Goal: Task Accomplishment & Management: Manage account settings

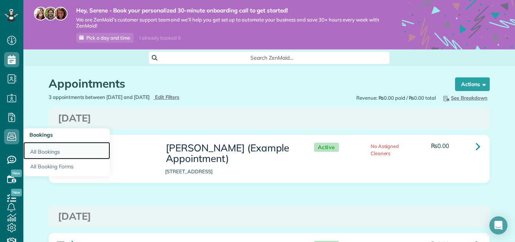
click at [37, 147] on link "All Bookings" at bounding box center [66, 150] width 87 height 17
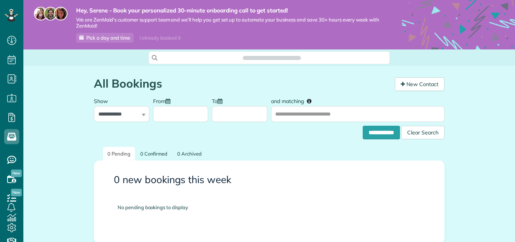
scroll to position [3, 3]
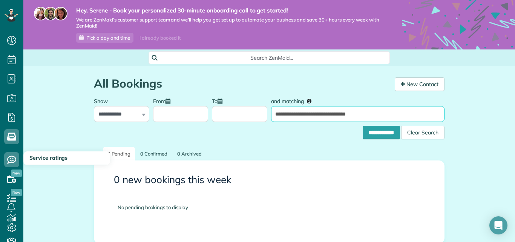
type input "**********"
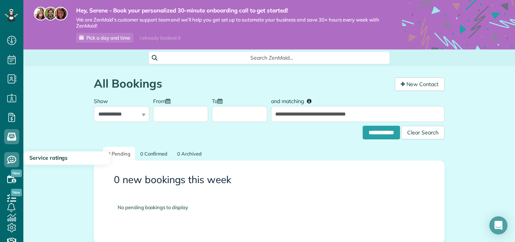
click at [41, 158] on span "Service ratings" at bounding box center [48, 157] width 38 height 7
click at [11, 160] on icon at bounding box center [11, 159] width 15 height 15
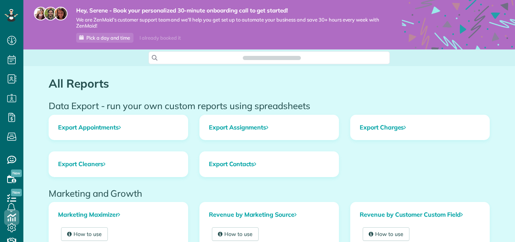
scroll to position [3, 3]
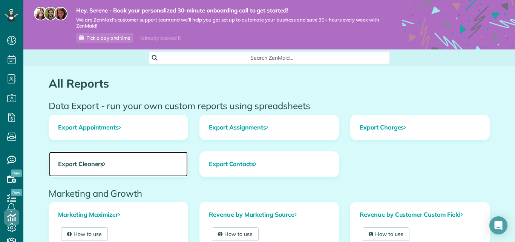
click at [96, 164] on link "Export Cleaners" at bounding box center [118, 164] width 139 height 25
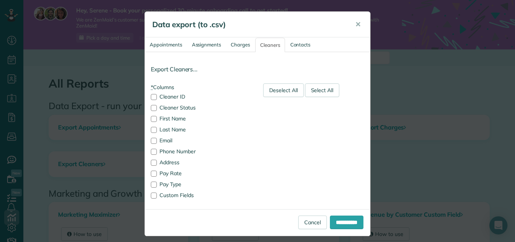
click at [108, 95] on div "**********" at bounding box center [257, 121] width 515 height 242
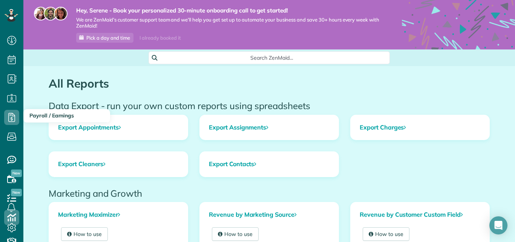
click at [40, 117] on span "Payroll / Earnings" at bounding box center [51, 115] width 45 height 7
click at [7, 118] on icon at bounding box center [11, 117] width 15 height 15
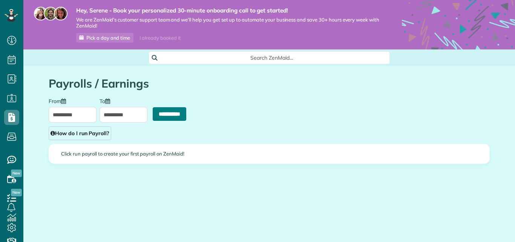
scroll to position [3, 3]
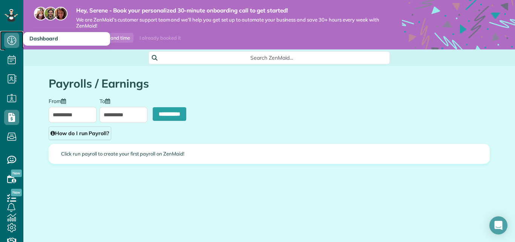
click at [10, 40] on icon at bounding box center [11, 40] width 15 height 15
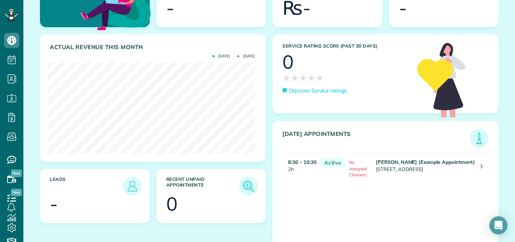
scroll to position [119, 0]
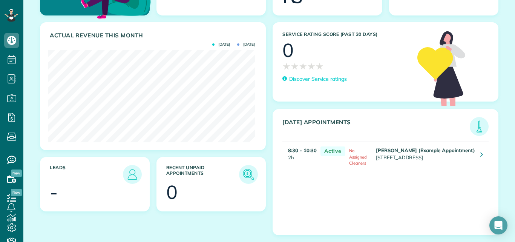
click at [392, 156] on td "[PERSON_NAME] (Example Appointment) [STREET_ADDRESS]" at bounding box center [424, 155] width 101 height 27
click at [462, 156] on td "[PERSON_NAME] (Example Appointment) [STREET_ADDRESS]" at bounding box center [424, 155] width 101 height 27
click at [481, 153] on icon at bounding box center [482, 155] width 3 height 8
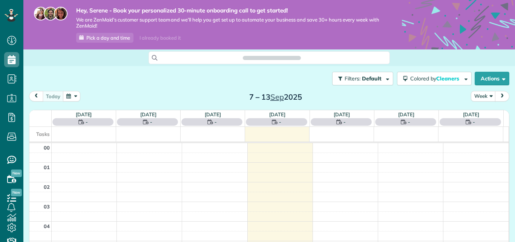
scroll to position [138, 0]
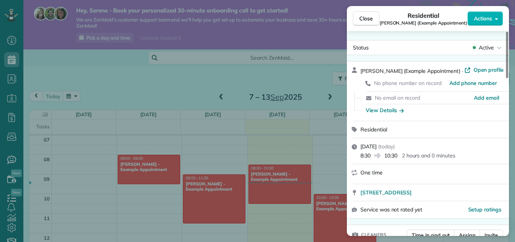
click at [290, 145] on div "Close Residential [PERSON_NAME] (Example Appointment) Actions Status Active [PE…" at bounding box center [257, 121] width 515 height 242
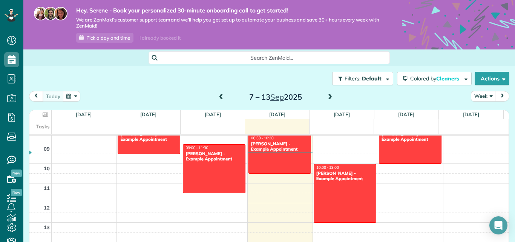
scroll to position [138, 0]
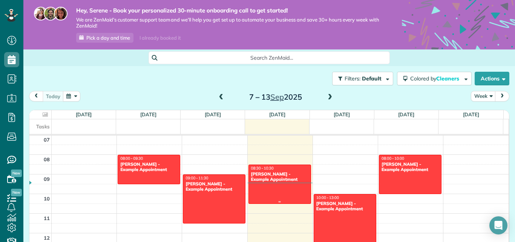
click at [263, 171] on div "[PERSON_NAME] - Example Appointment" at bounding box center [280, 176] width 58 height 11
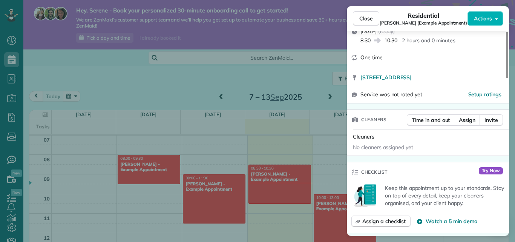
scroll to position [154, 0]
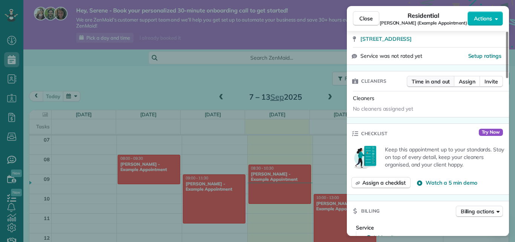
click at [423, 84] on span "Time in and out" at bounding box center [431, 82] width 38 height 8
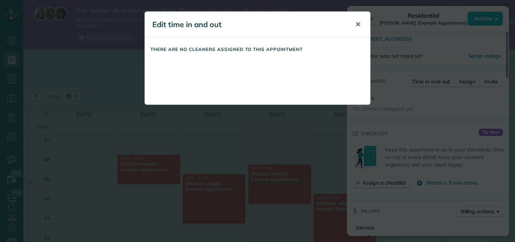
click at [357, 22] on span "✕" at bounding box center [358, 24] width 6 height 9
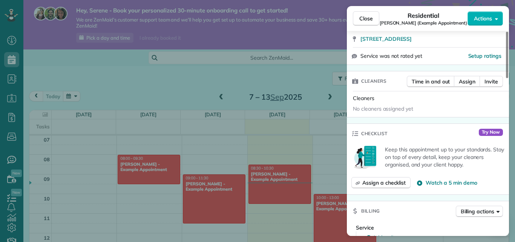
click at [287, 59] on div "Close Residential [PERSON_NAME] (Example Appointment) Actions Status Active [PE…" at bounding box center [257, 121] width 515 height 242
